Goal: Transaction & Acquisition: Download file/media

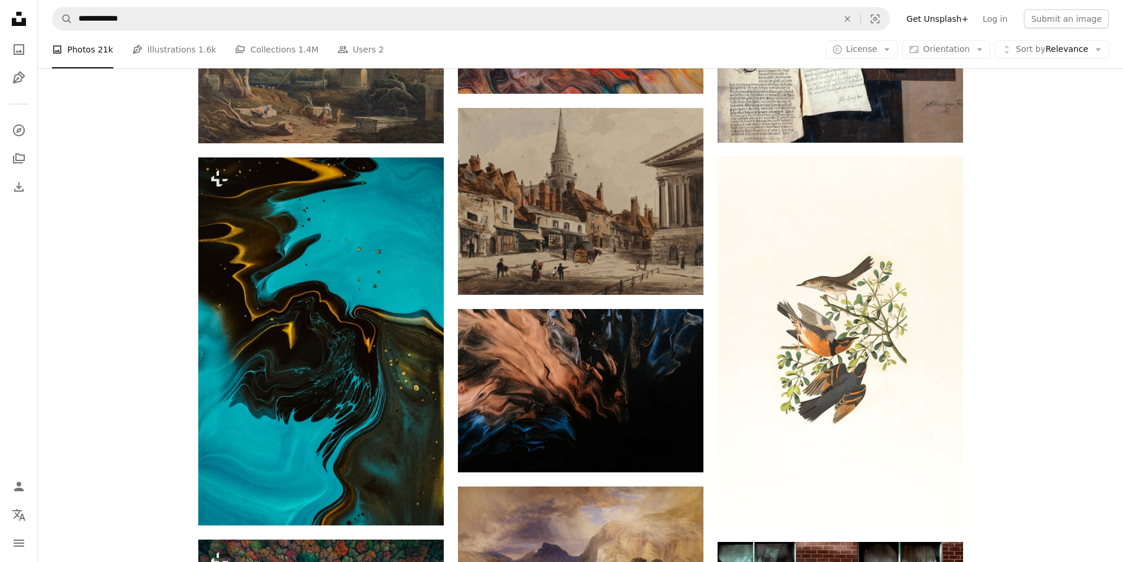
scroll to position [2673, 0]
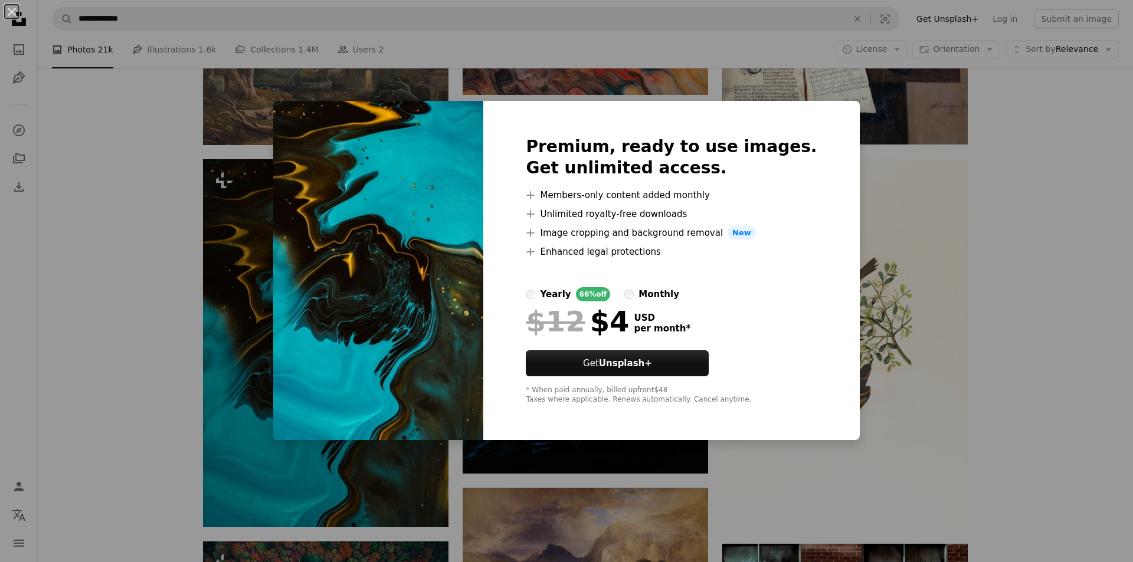
click at [991, 317] on div "An X shape Premium, ready to use images. Get unlimited access. A plus sign Memb…" at bounding box center [566, 281] width 1133 height 562
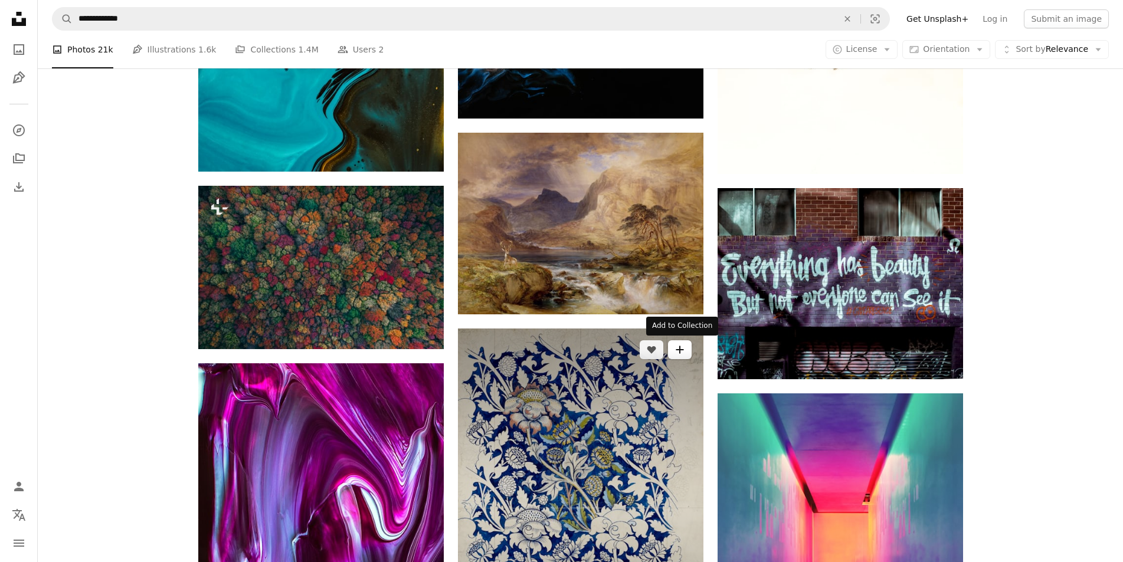
scroll to position [3323, 0]
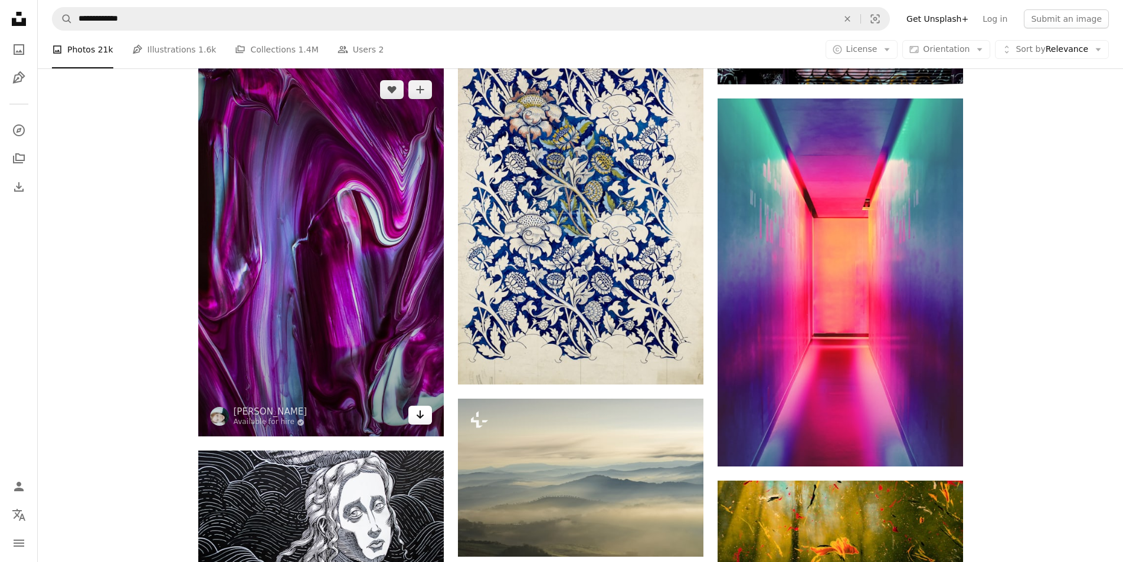
click at [420, 417] on icon "Download" at bounding box center [420, 415] width 8 height 8
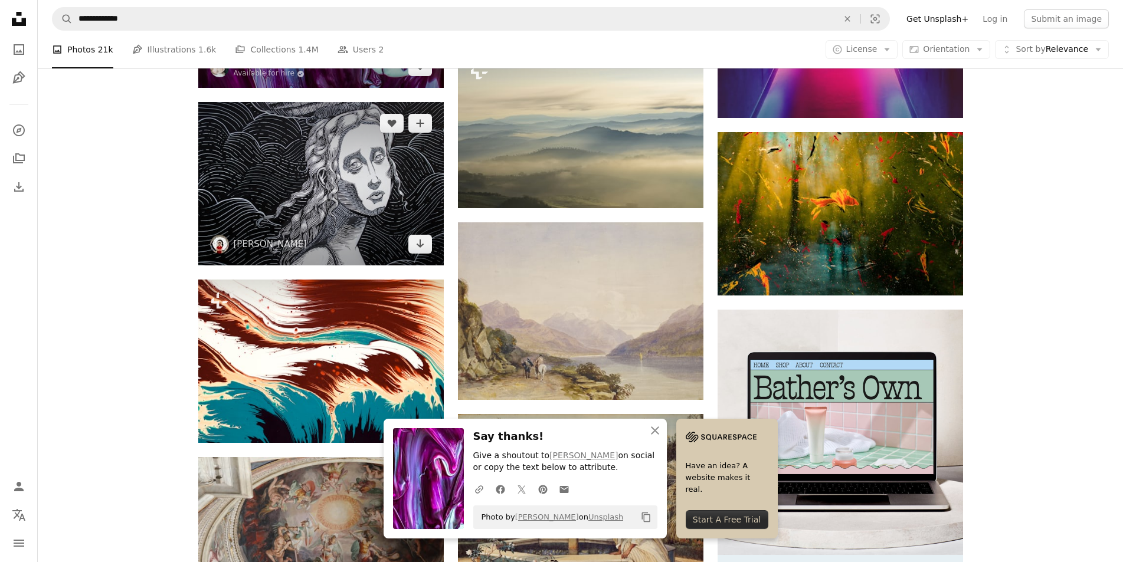
scroll to position [3677, 0]
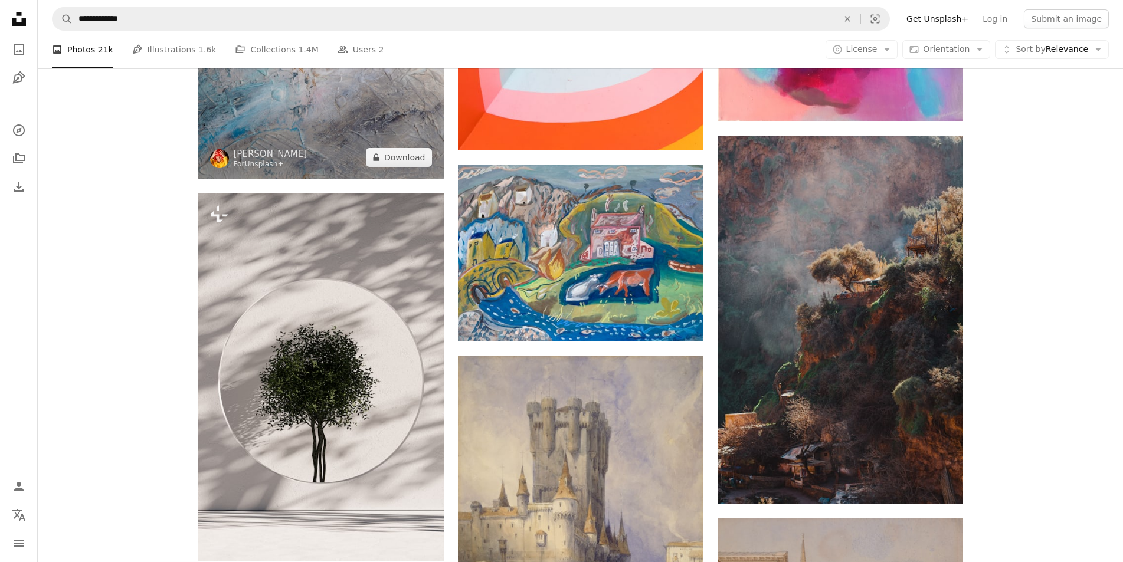
scroll to position [4562, 0]
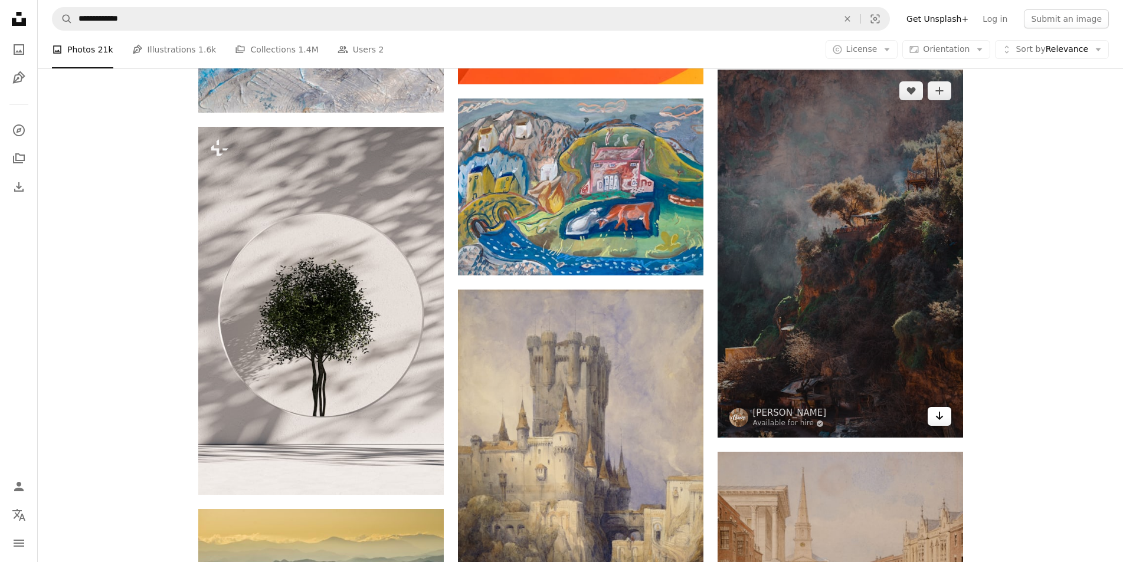
click at [942, 420] on icon "Arrow pointing down" at bounding box center [939, 416] width 9 height 14
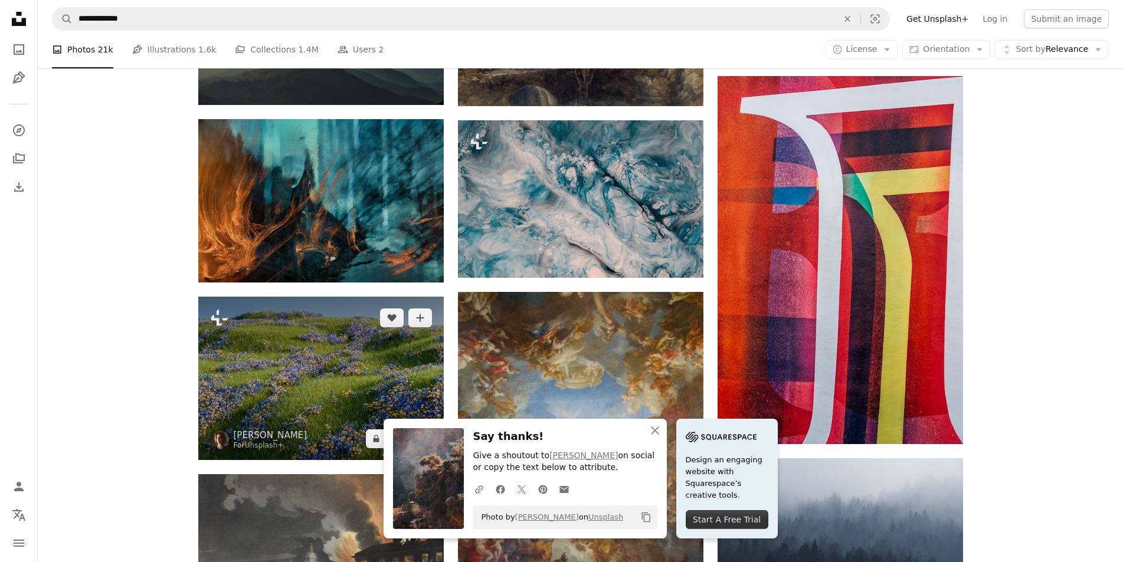
scroll to position [5152, 0]
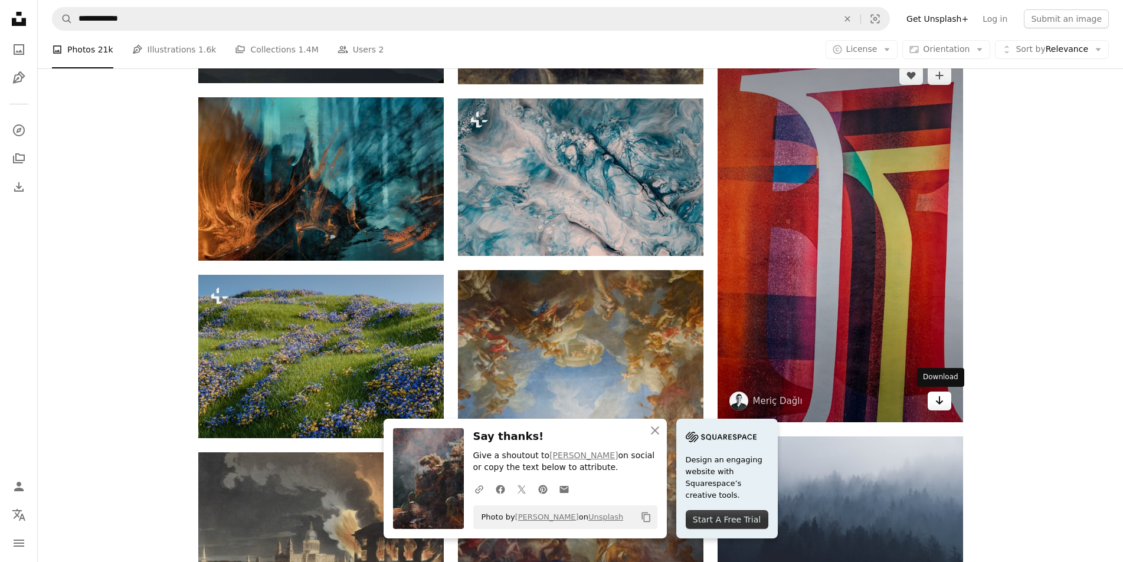
click at [935, 406] on icon "Arrow pointing down" at bounding box center [939, 401] width 9 height 14
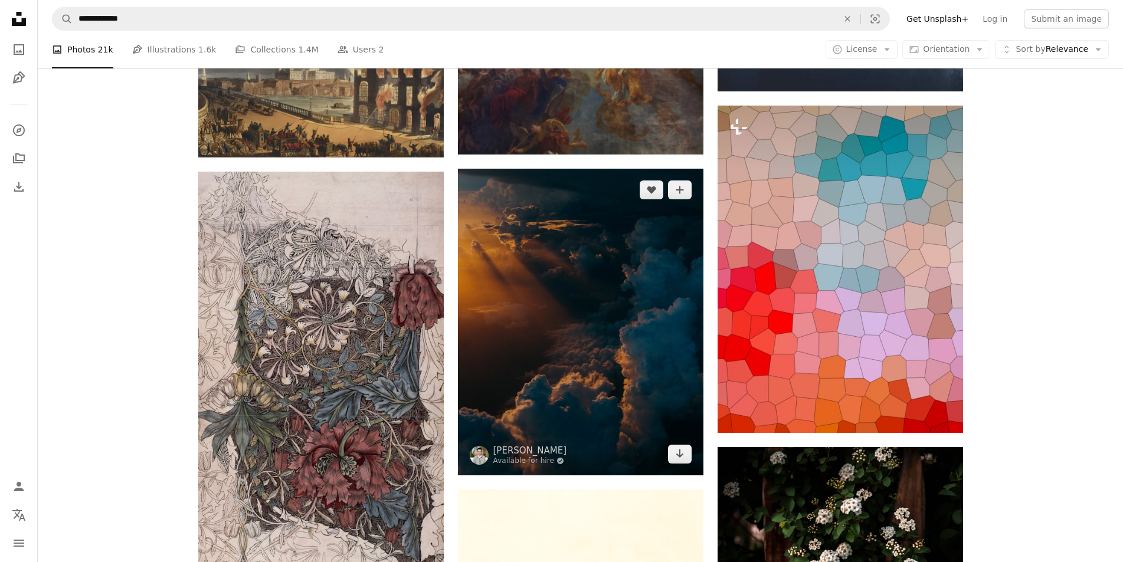
scroll to position [5624, 0]
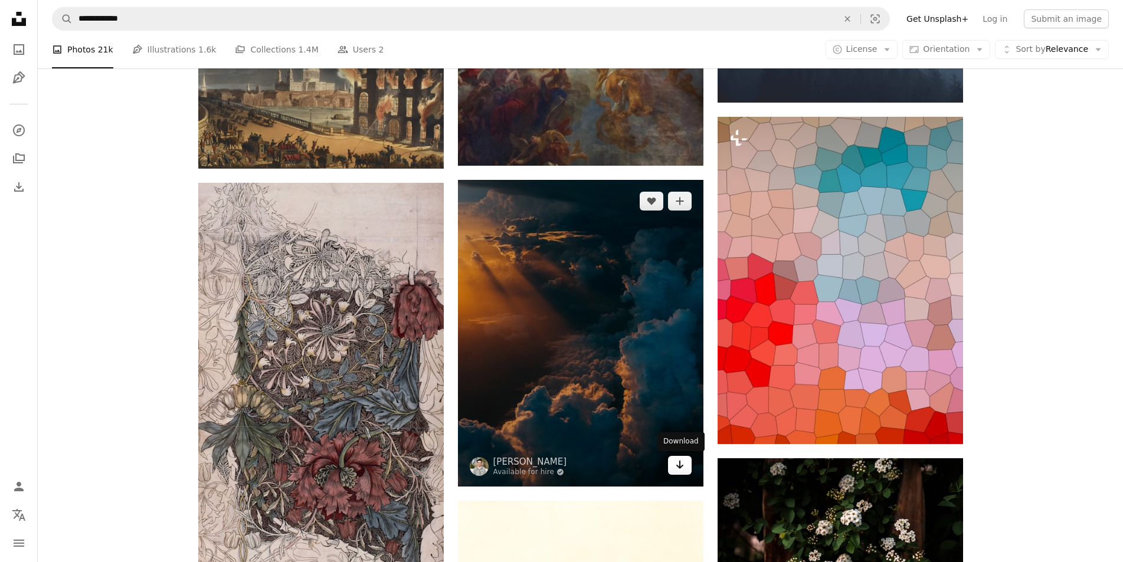
click at [680, 469] on icon "Download" at bounding box center [680, 465] width 8 height 8
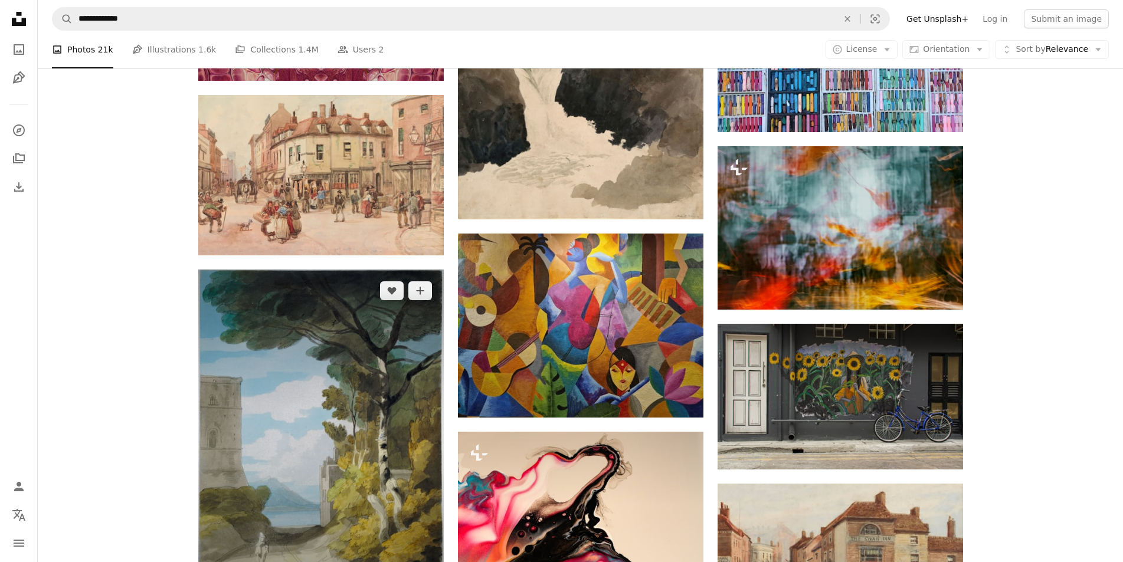
scroll to position [8044, 0]
